Goal: Find specific page/section: Find specific page/section

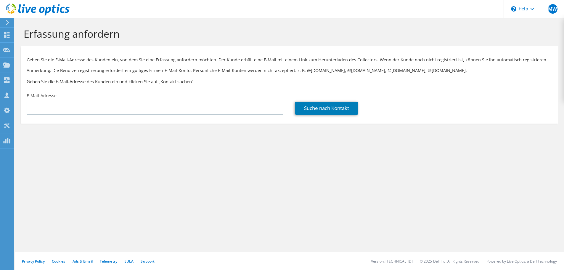
click at [7, 23] on icon at bounding box center [7, 22] width 4 height 5
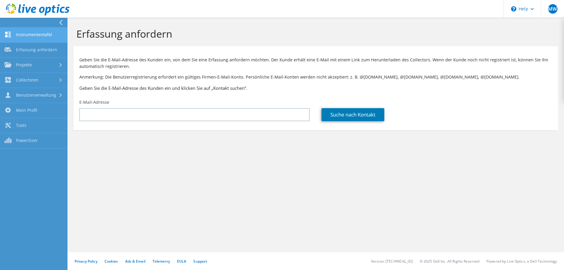
click at [29, 35] on link "Instrumententafel" at bounding box center [33, 35] width 67 height 15
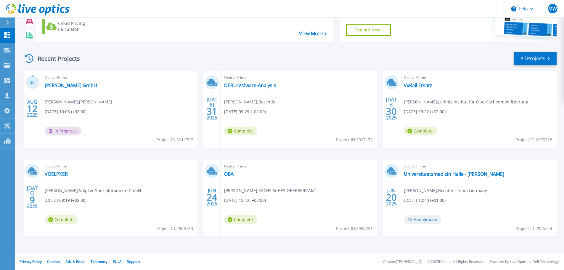
scroll to position [58, 0]
click at [547, 55] on link "All Projects" at bounding box center [535, 57] width 43 height 13
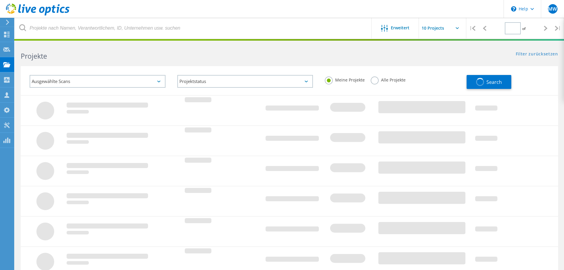
type input "1"
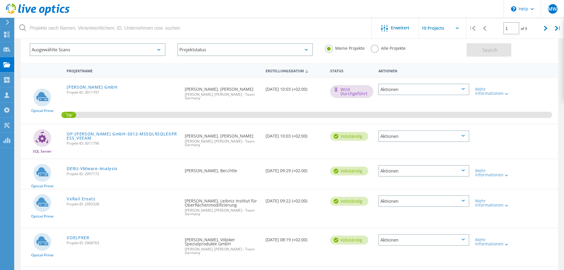
scroll to position [59, 0]
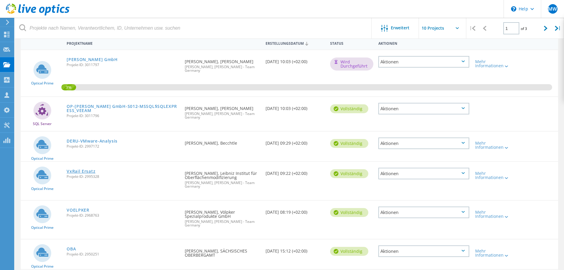
click at [85, 169] on link "VxRail Ersatz" at bounding box center [81, 171] width 29 height 4
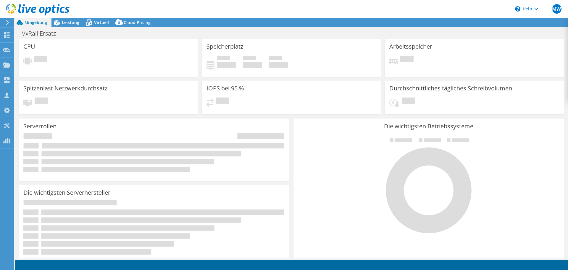
select select "USD"
